Goal: Information Seeking & Learning: Learn about a topic

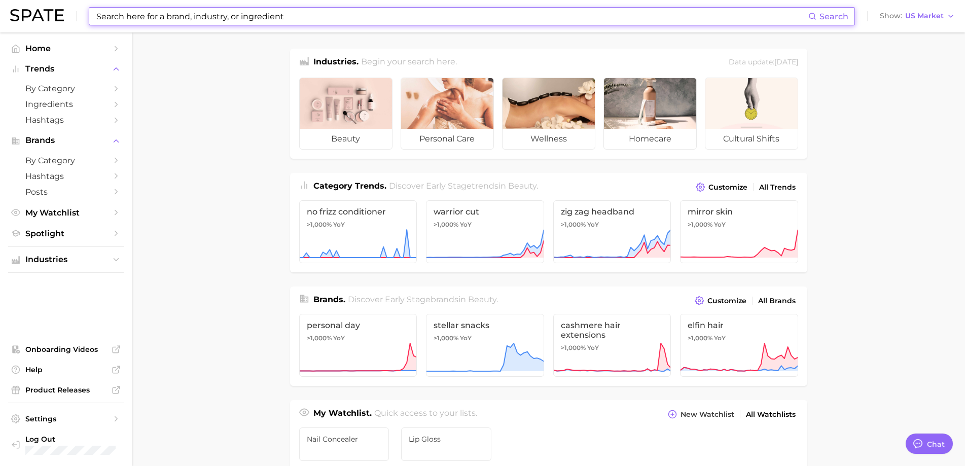
click at [164, 17] on input at bounding box center [451, 16] width 713 height 17
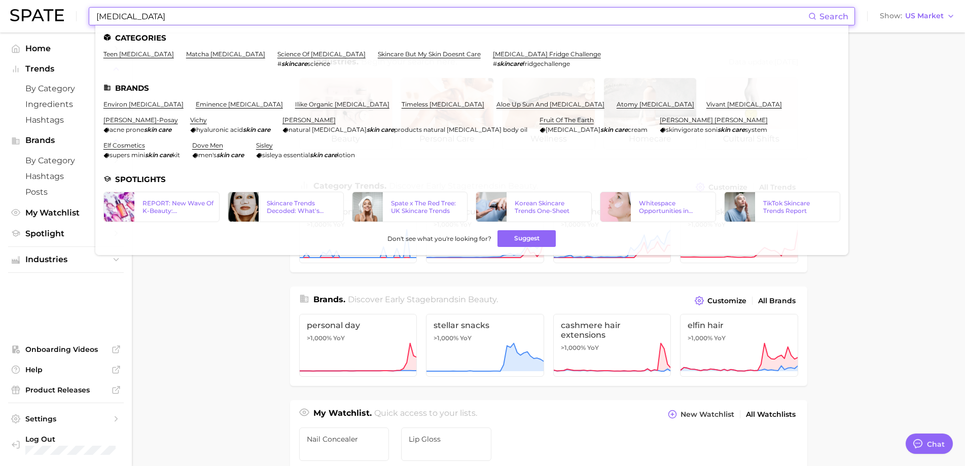
type input "skin care"
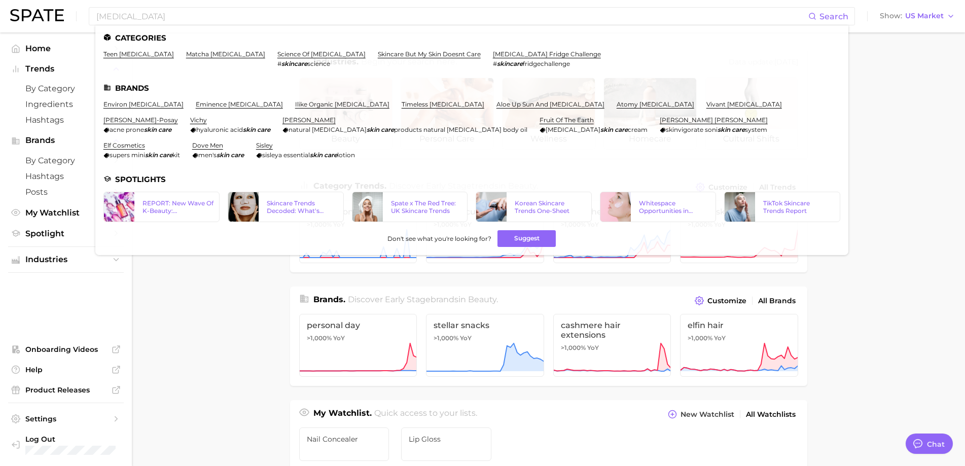
click at [198, 324] on main "Industries. Begin your search here. Data update: July 27th, 2025 beauty persona…" at bounding box center [548, 427] width 833 height 791
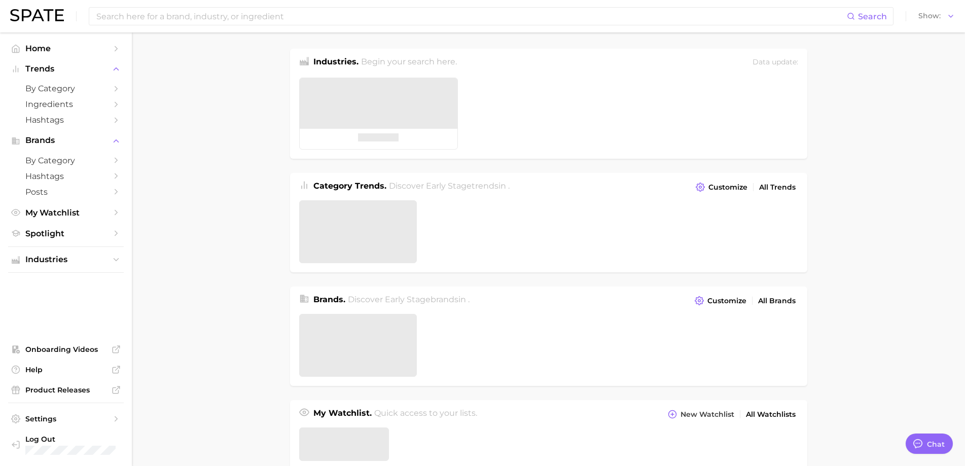
type textarea "x"
